Goal: Information Seeking & Learning: Check status

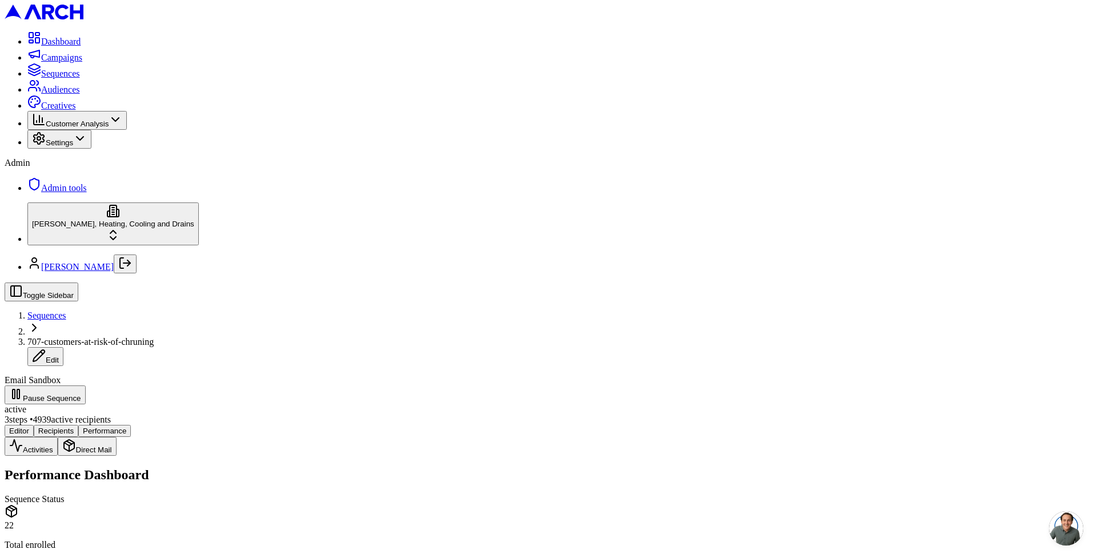
scroll to position [69, 0]
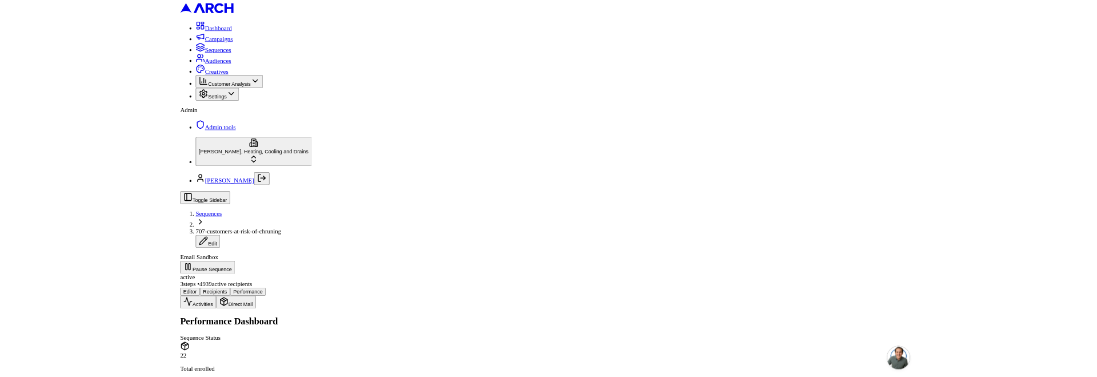
scroll to position [97, 0]
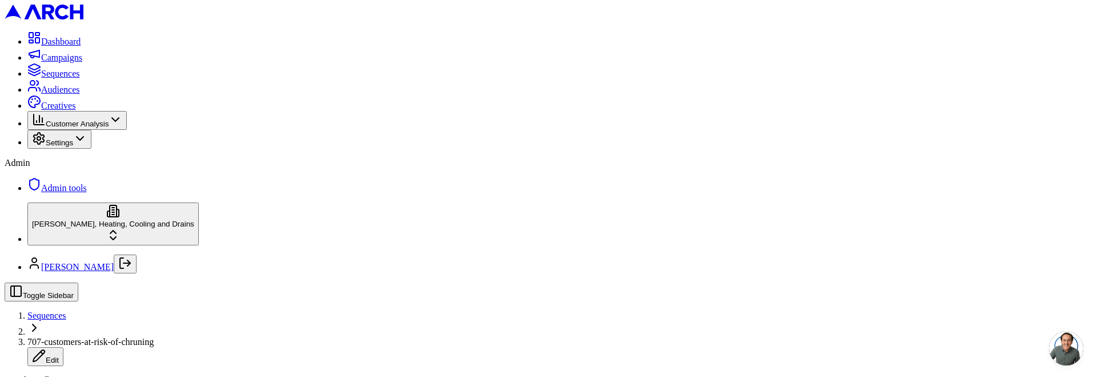
scroll to position [226, 0]
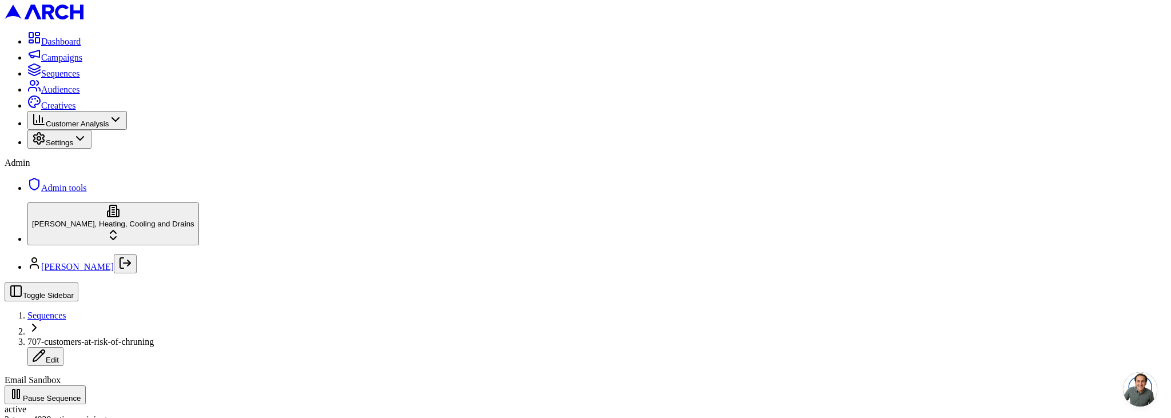
scroll to position [235, 0]
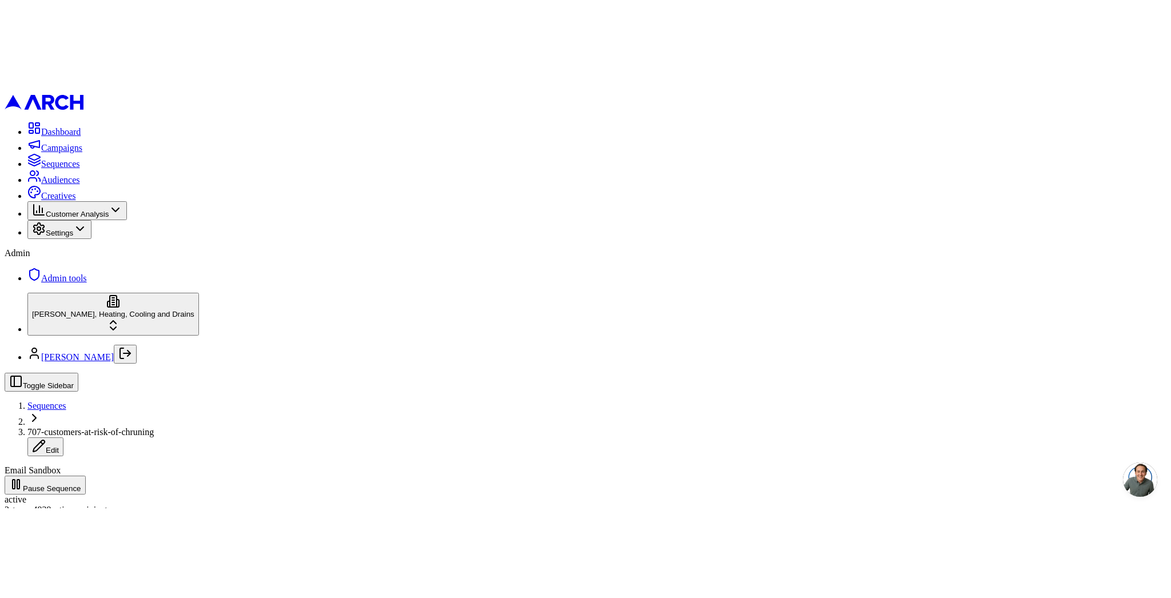
scroll to position [165, 0]
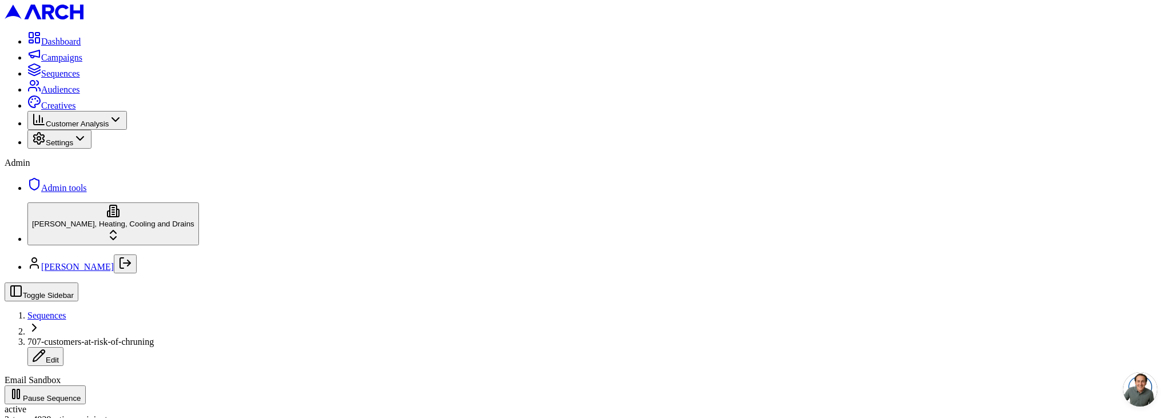
drag, startPoint x: 897, startPoint y: 360, endPoint x: 897, endPoint y: 350, distance: 9.1
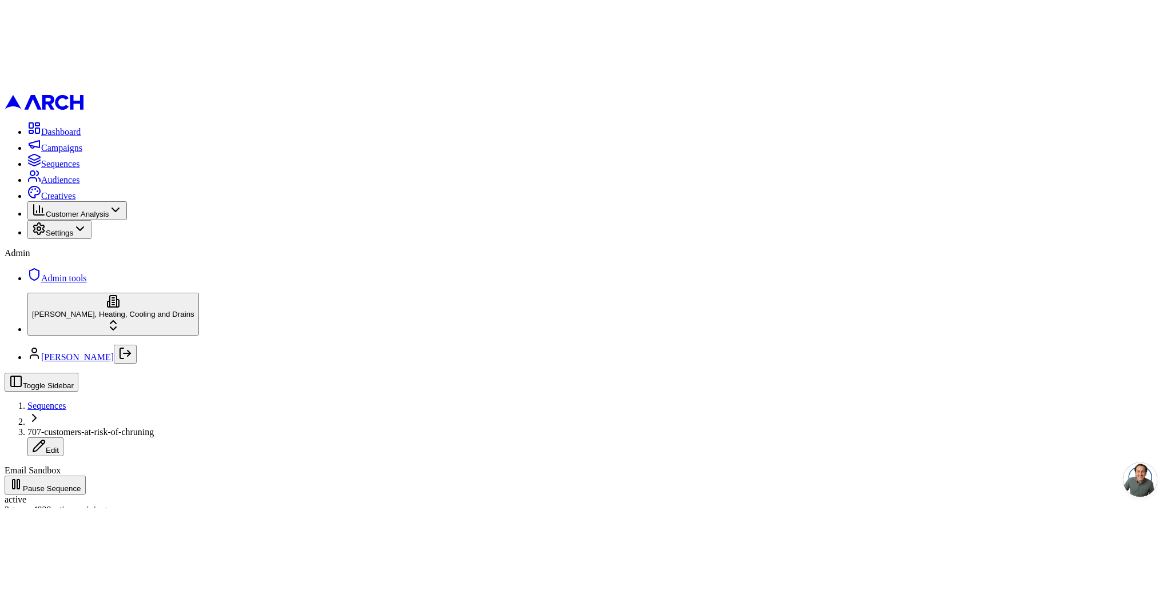
scroll to position [55, 0]
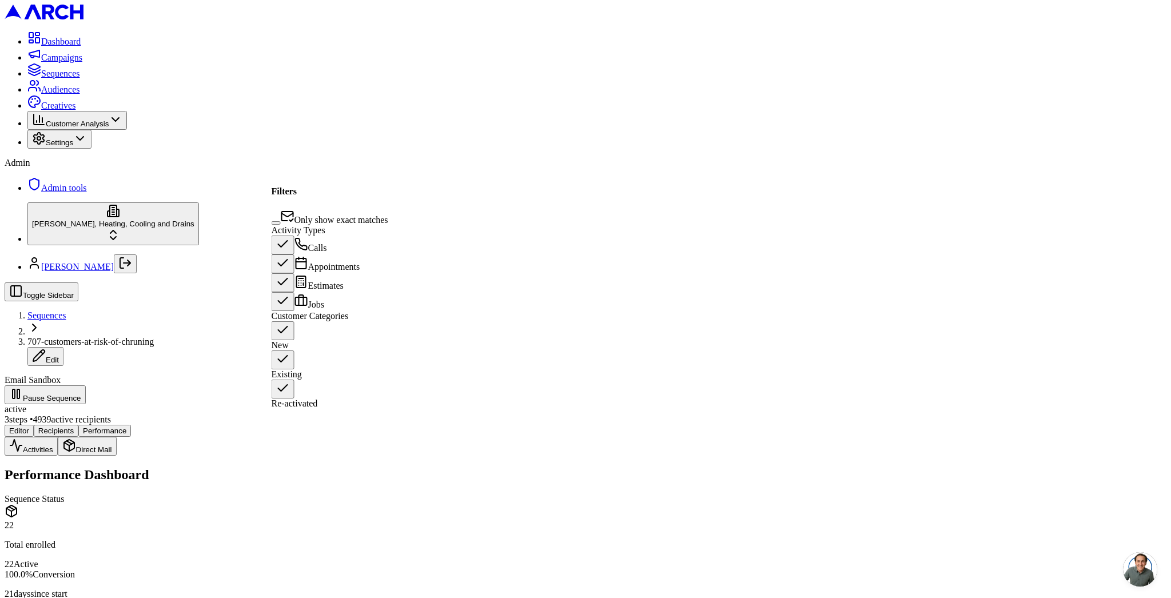
click at [323, 215] on span "Only show exact matches" at bounding box center [341, 220] width 94 height 10
click at [281, 221] on button "Only show exact matches" at bounding box center [275, 222] width 9 height 3
